Goal: Task Accomplishment & Management: Use online tool/utility

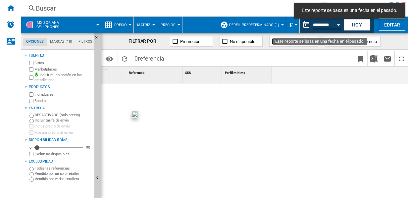
click at [340, 23] on button "Open calendar" at bounding box center [338, 24] width 12 height 12
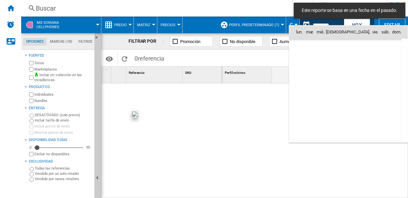
scroll to position [2280, 0]
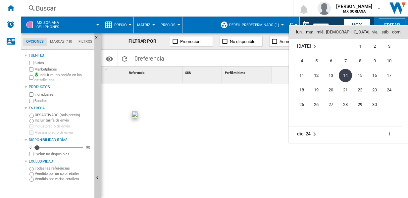
click at [357, 23] on div at bounding box center [204, 99] width 408 height 198
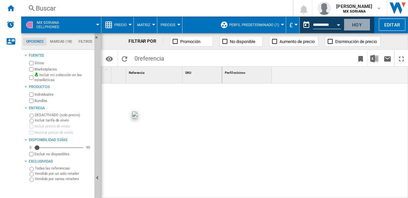
click at [357, 23] on button "Hoy" at bounding box center [357, 25] width 26 height 12
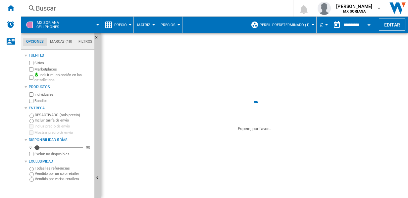
click at [49, 23] on span "MX SORIANA Cellphones" at bounding box center [47, 25] width 23 height 9
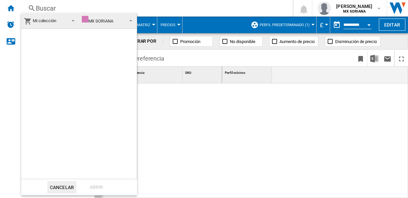
click at [131, 19] on span at bounding box center [129, 20] width 8 height 9
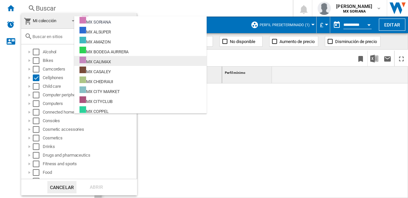
click at [101, 57] on div "MX CALIMAX" at bounding box center [94, 61] width 31 height 8
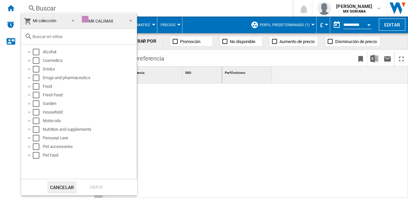
click at [118, 20] on span "MX CALIMAX" at bounding box center [103, 21] width 42 height 10
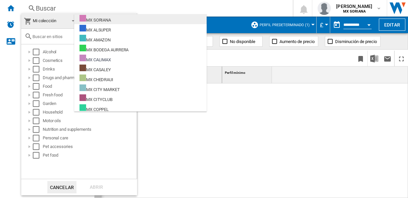
click at [107, 21] on div "MX SORIANA" at bounding box center [94, 19] width 31 height 8
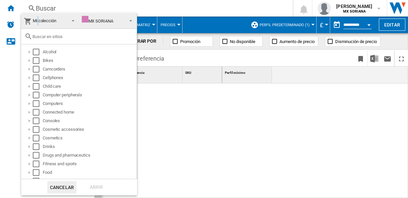
click at [38, 21] on span "Mi colección" at bounding box center [44, 20] width 23 height 5
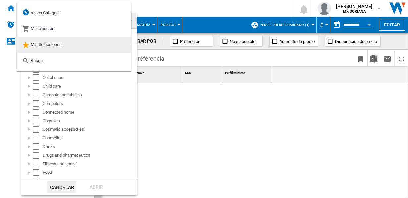
click at [41, 46] on span "Mis Selecciones" at bounding box center [46, 44] width 31 height 5
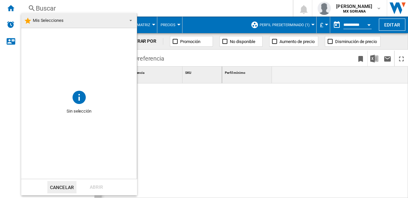
click at [132, 21] on span at bounding box center [129, 19] width 8 height 9
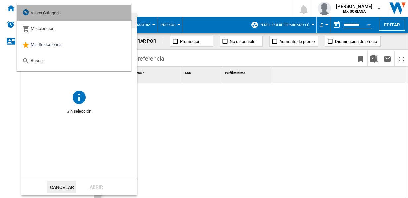
click at [56, 15] on span "Visión Categoría" at bounding box center [46, 12] width 30 height 5
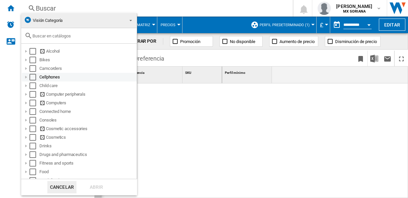
click at [33, 77] on div "Select" at bounding box center [32, 77] width 7 height 7
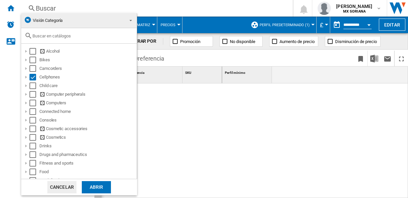
click at [91, 185] on div "Abrir" at bounding box center [96, 187] width 29 height 12
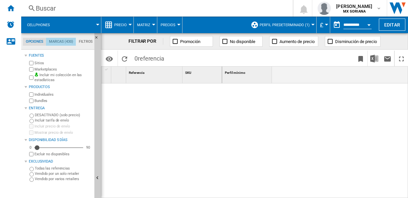
click at [60, 42] on md-tab-item "Marcas (430)" at bounding box center [61, 42] width 30 height 8
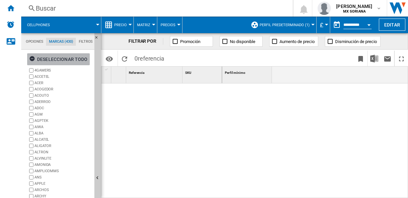
click at [59, 57] on div "Deseleccionar todo" at bounding box center [58, 59] width 59 height 12
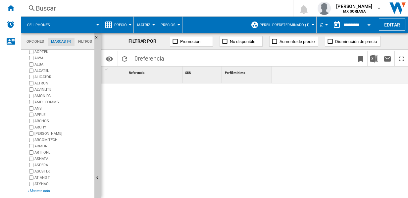
click at [39, 190] on div "+Mostrar todo" at bounding box center [60, 190] width 64 height 5
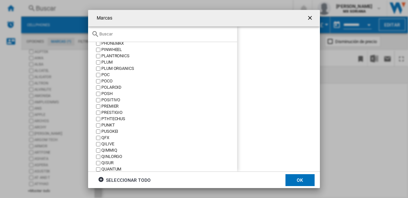
scroll to position [1926, 0]
click at [102, 93] on div "REDMI" at bounding box center [169, 93] width 136 height 6
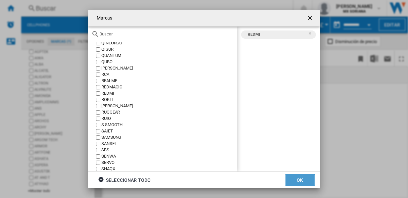
drag, startPoint x: 298, startPoint y: 181, endPoint x: 299, endPoint y: 167, distance: 13.6
click at [298, 164] on div "Marcas 4GAMERS ACCETEL ACER ACOGEDOR [GEOGRAPHIC_DATA] [GEOGRAPHIC_DATA] ADOC A…" at bounding box center [204, 99] width 232 height 178
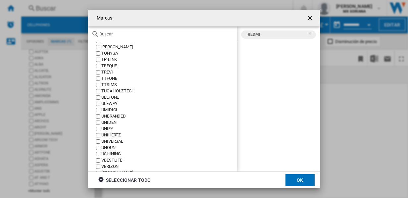
scroll to position [2587, 0]
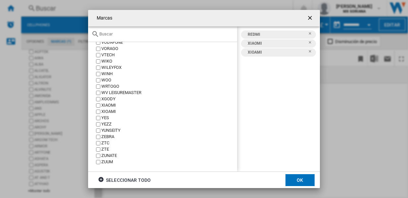
click at [299, 179] on button "OK" at bounding box center [299, 180] width 29 height 12
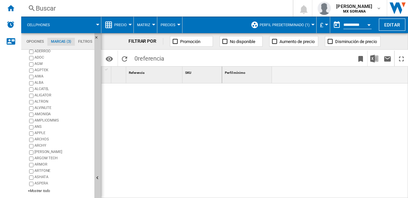
scroll to position [0, 0]
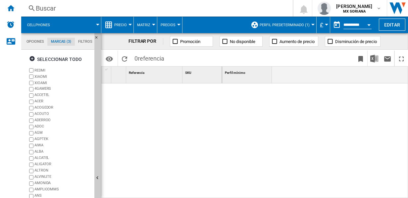
click at [176, 23] on button "Precios" at bounding box center [170, 25] width 18 height 17
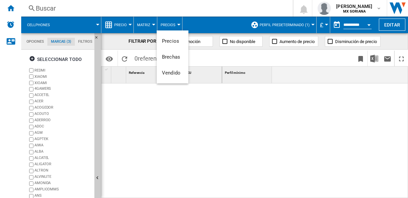
click at [176, 23] on md-backdrop at bounding box center [204, 99] width 408 height 198
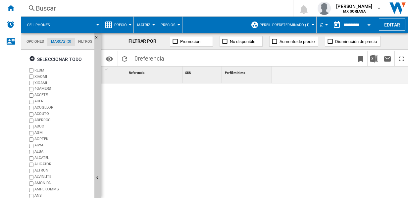
click at [130, 25] on md-menu "Precio Precio Matriz de precios Clasificación de precios Análisis Base 100 Refe…" at bounding box center [117, 25] width 32 height 17
click at [122, 25] on span "Precio" at bounding box center [120, 25] width 13 height 4
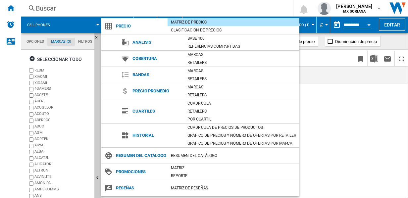
click at [367, 146] on md-backdrop at bounding box center [204, 99] width 408 height 198
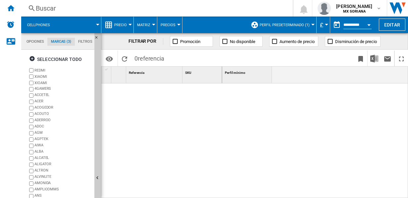
click at [310, 24] on button "Perfil predeterminado (1)" at bounding box center [285, 25] width 53 height 17
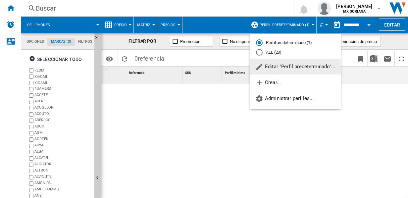
click at [229, 11] on md-backdrop at bounding box center [204, 99] width 408 height 198
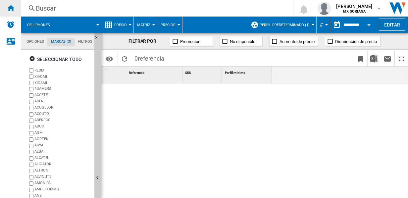
click at [8, 13] on div "Inicio" at bounding box center [10, 8] width 21 height 17
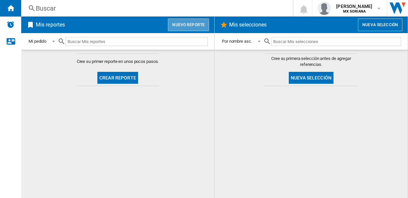
click at [187, 28] on button "Nuevo reporte" at bounding box center [188, 25] width 41 height 13
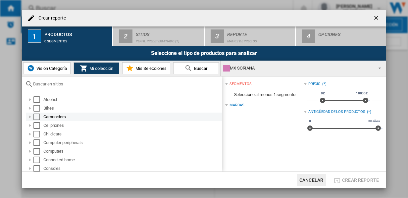
click at [35, 124] on div "Select" at bounding box center [36, 125] width 7 height 7
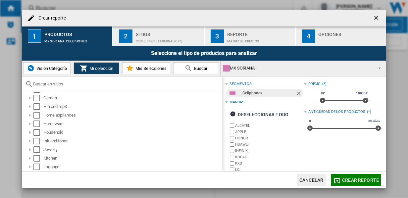
scroll to position [294, 0]
click at [377, 20] on ng-md-icon "getI18NText('BUTTONS.CLOSE_DIALOG')" at bounding box center [377, 19] width 8 height 8
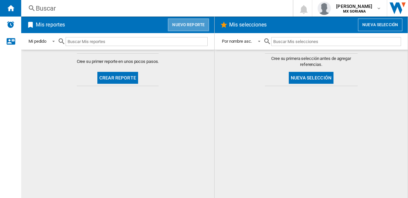
click at [193, 24] on button "Nuevo reporte" at bounding box center [188, 25] width 41 height 13
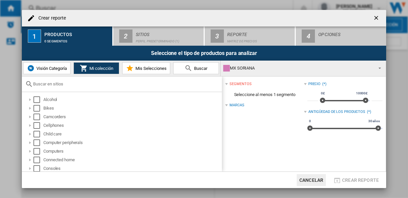
click at [375, 69] on span "Crear reporte ..." at bounding box center [378, 67] width 8 height 9
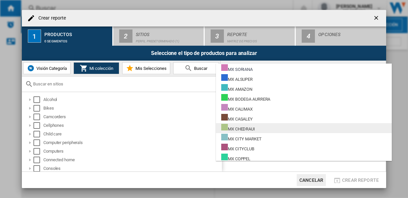
scroll to position [181, 0]
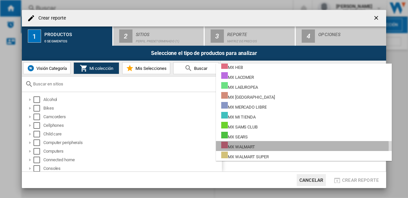
click at [259, 146] on md-option "MX WALMART" at bounding box center [304, 146] width 176 height 10
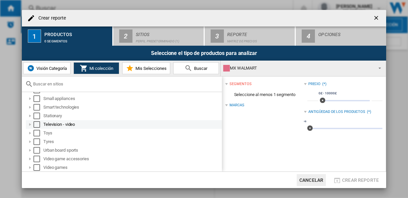
scroll to position [0, 0]
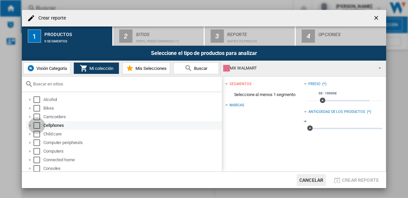
click at [38, 125] on div "Select" at bounding box center [36, 125] width 7 height 7
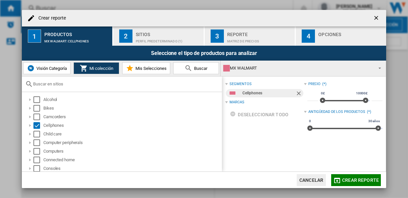
click at [380, 69] on span "Crear reporte ..." at bounding box center [378, 67] width 8 height 9
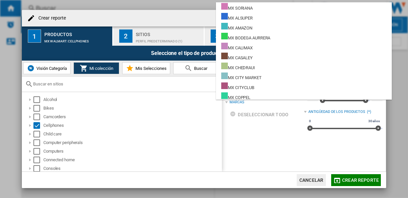
click at [245, 122] on md-backdrop at bounding box center [204, 99] width 408 height 198
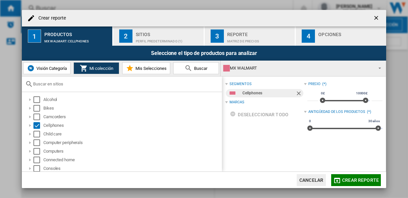
click at [360, 178] on span "Crear reporte" at bounding box center [360, 179] width 37 height 5
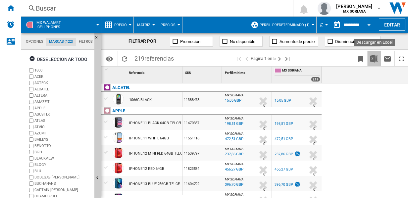
click at [375, 60] on img "Descargar en Excel" at bounding box center [374, 59] width 8 height 8
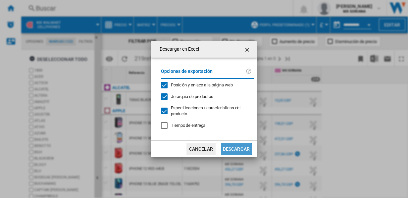
click at [246, 148] on button "Descargar" at bounding box center [236, 149] width 31 height 12
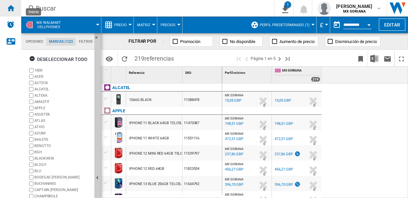
click at [12, 9] on ng-md-icon "Inicio" at bounding box center [11, 8] width 8 height 8
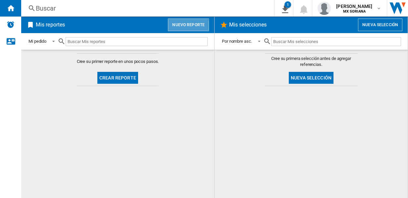
click at [186, 25] on button "Nuevo reporte" at bounding box center [188, 25] width 41 height 13
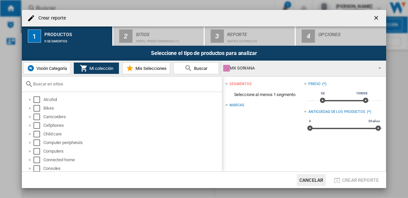
click at [312, 66] on div "MX SORIANA" at bounding box center [297, 68] width 149 height 9
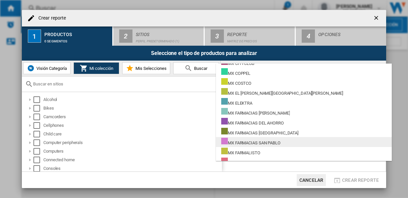
scroll to position [181, 0]
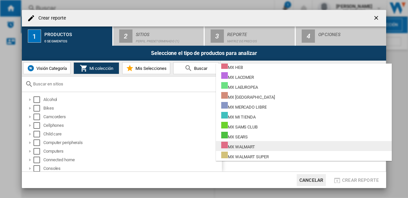
click at [264, 148] on md-option "MX WALMART" at bounding box center [304, 146] width 176 height 10
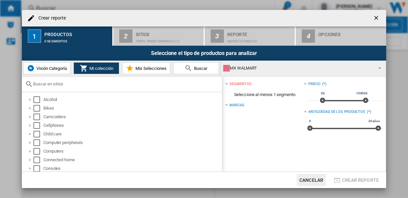
click at [52, 70] on span "Visión Categoría" at bounding box center [51, 68] width 32 height 5
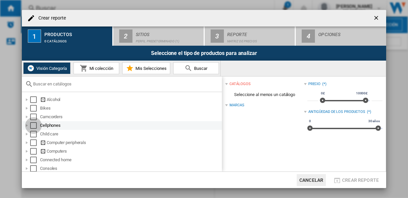
click at [34, 125] on div "Select" at bounding box center [33, 125] width 7 height 7
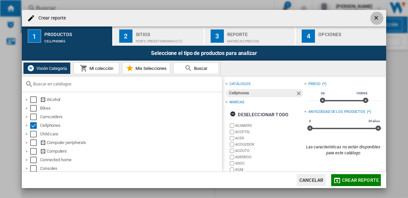
click at [375, 16] on ng-md-icon "getI18NText('BUTTONS.CLOSE_DIALOG')" at bounding box center [377, 19] width 8 height 8
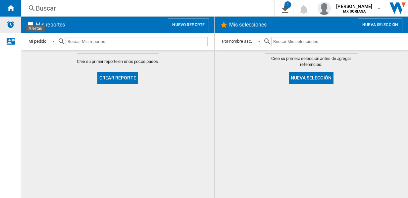
click at [11, 27] on img "Alertas" at bounding box center [11, 25] width 8 height 8
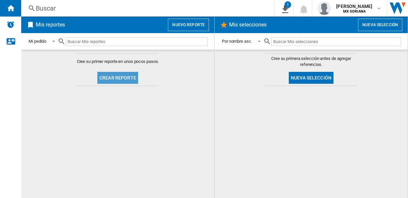
click at [120, 79] on button "Crear reporte" at bounding box center [117, 78] width 41 height 12
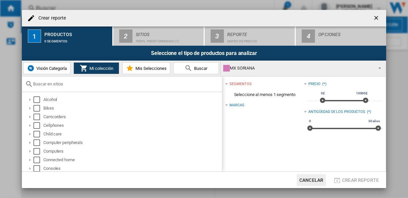
click at [381, 68] on span "Crear reporte ..." at bounding box center [378, 67] width 8 height 9
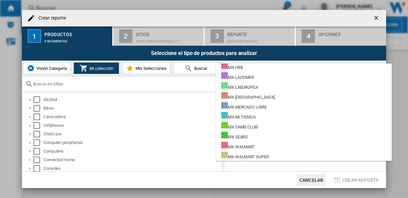
scroll to position [0, 0]
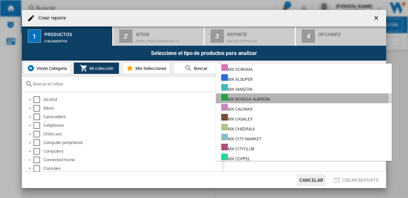
click at [245, 100] on div "MX BODEGA AURRERA" at bounding box center [245, 98] width 49 height 8
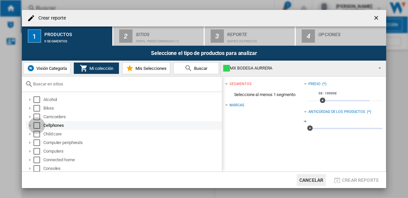
click at [37, 127] on div "Select" at bounding box center [36, 125] width 7 height 7
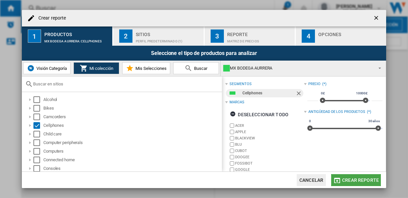
click at [353, 177] on span "Crear reporte" at bounding box center [360, 179] width 37 height 5
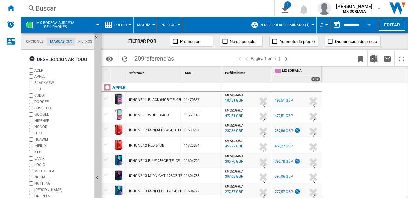
click at [326, 26] on md-menu "£ Argentin Peso Australian Dollar balboa Bolivia [GEOGRAPHIC_DATA] Bulgarian le…" at bounding box center [323, 25] width 14 height 17
click at [325, 24] on div "Currency" at bounding box center [326, 25] width 3 height 2
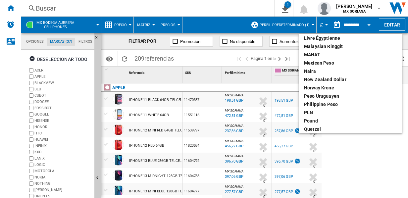
scroll to position [189, 0]
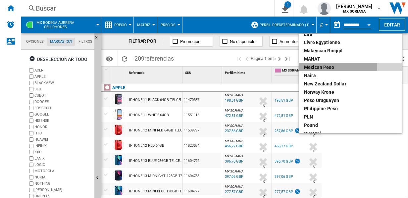
click at [331, 64] on div "Mexican peso" at bounding box center [350, 67] width 93 height 7
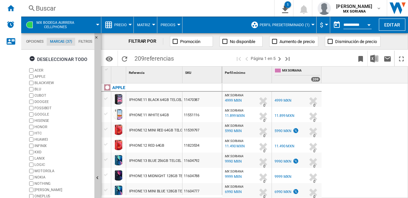
click at [130, 25] on div at bounding box center [129, 25] width 3 height 2
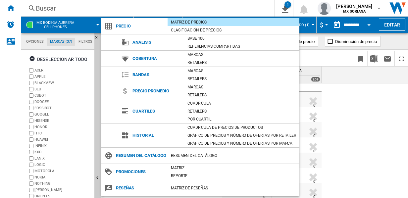
click at [141, 15] on md-backdrop at bounding box center [204, 99] width 408 height 198
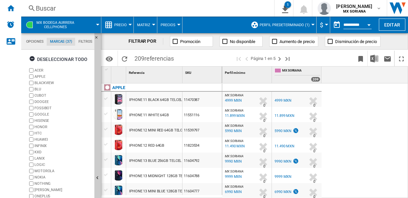
click at [153, 25] on div at bounding box center [153, 25] width 3 height 2
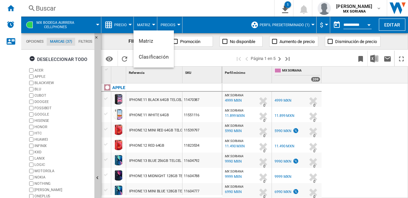
click at [178, 25] on md-backdrop at bounding box center [204, 99] width 408 height 198
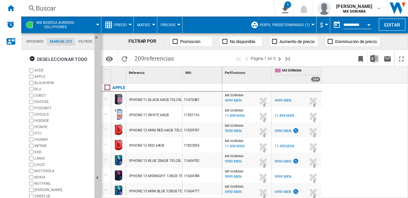
click at [177, 24] on div at bounding box center [178, 25] width 3 height 2
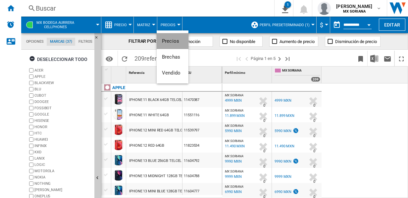
click at [175, 38] on span "Precios" at bounding box center [170, 41] width 17 height 6
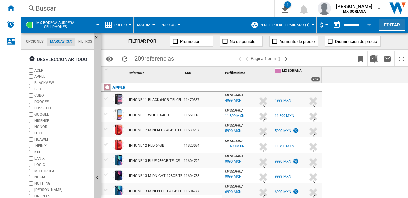
click at [397, 25] on button "Editar" at bounding box center [392, 25] width 26 height 12
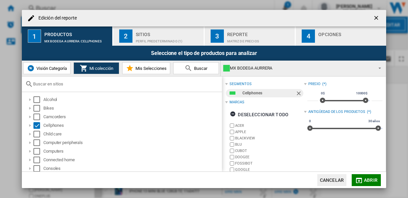
click at [162, 38] on div "Perfil predeterminado (1)" at bounding box center [168, 39] width 65 height 7
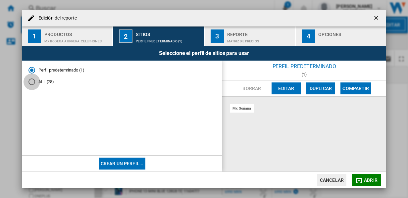
click at [29, 81] on div "ALL (28)" at bounding box center [31, 81] width 7 height 7
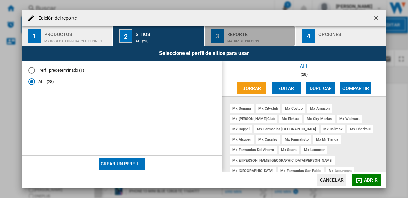
click at [253, 38] on div "Matriz de precios" at bounding box center [259, 39] width 65 height 7
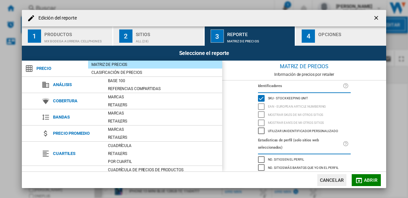
scroll to position [84, 0]
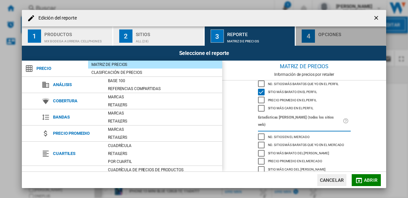
click at [324, 34] on div "Opciones" at bounding box center [350, 32] width 65 height 7
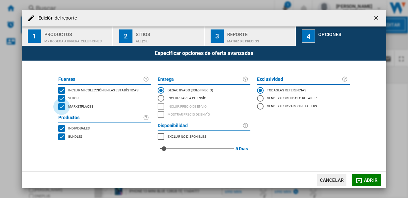
click at [62, 107] on div "MARKETPLACES" at bounding box center [61, 106] width 7 height 7
click at [371, 179] on span "Abrir" at bounding box center [371, 179] width 14 height 5
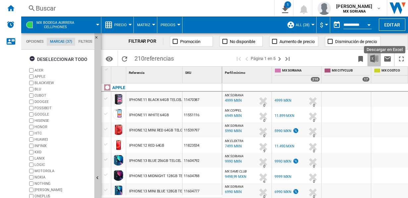
click at [376, 59] on img "Descargar en Excel" at bounding box center [374, 59] width 8 height 8
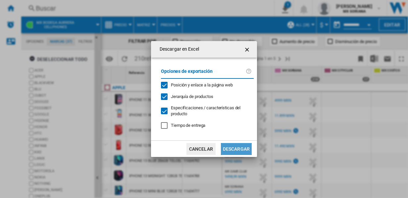
click at [237, 148] on button "Descargar" at bounding box center [236, 149] width 31 height 12
